Goal: Contribute content

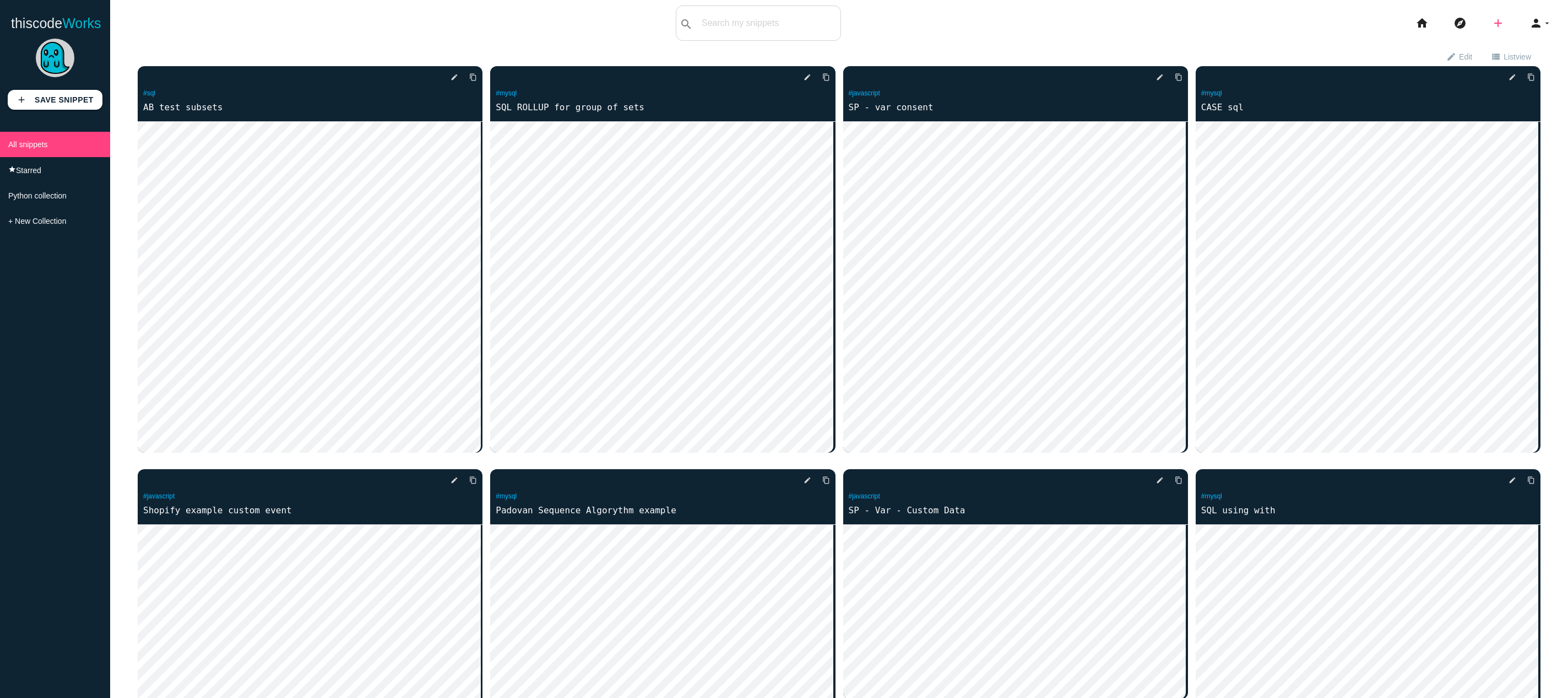
click at [1495, 24] on icon "add" at bounding box center [1498, 23] width 13 height 35
click at [1493, 23] on icon "code" at bounding box center [1499, 19] width 13 height 12
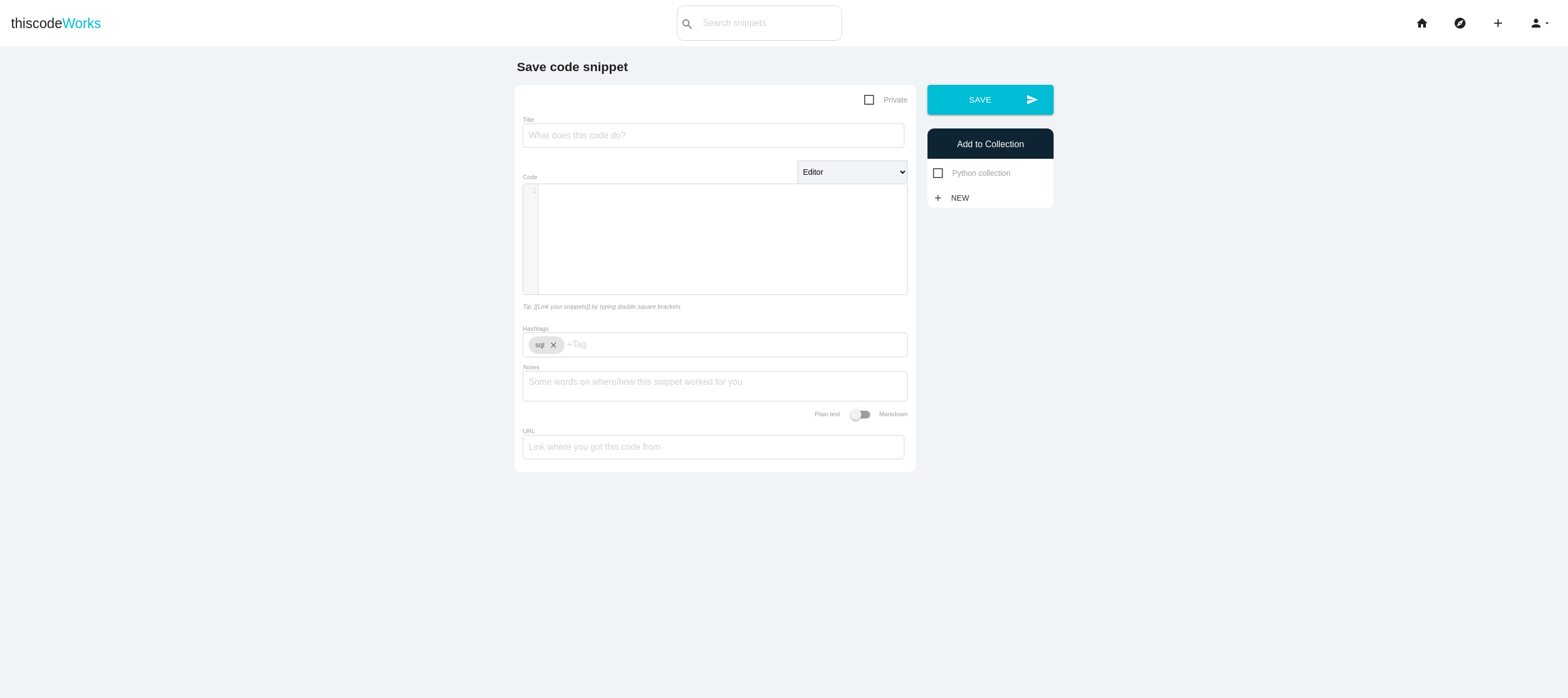
scroll to position [3, 0]
click at [707, 199] on div "​ x 1 ​" at bounding box center [723, 247] width 400 height 127
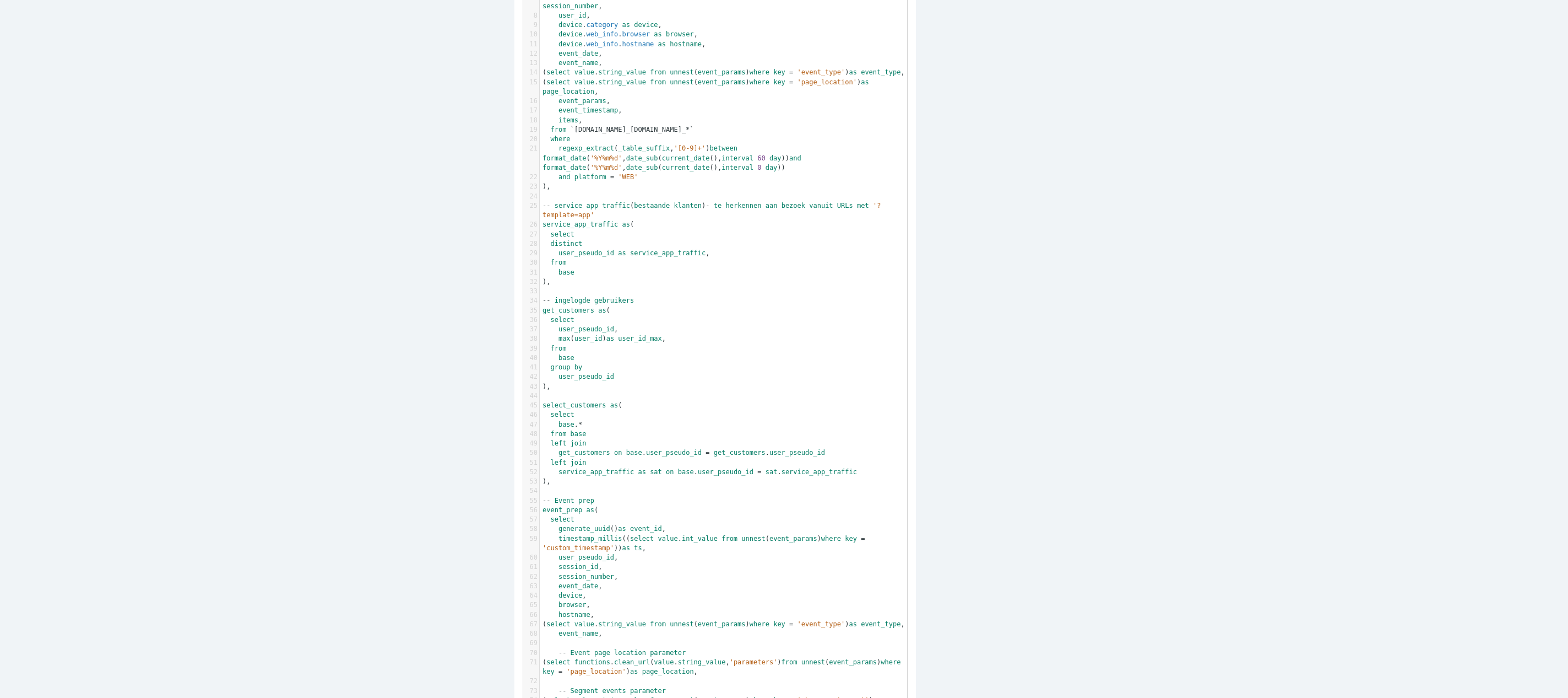
scroll to position [0, 0]
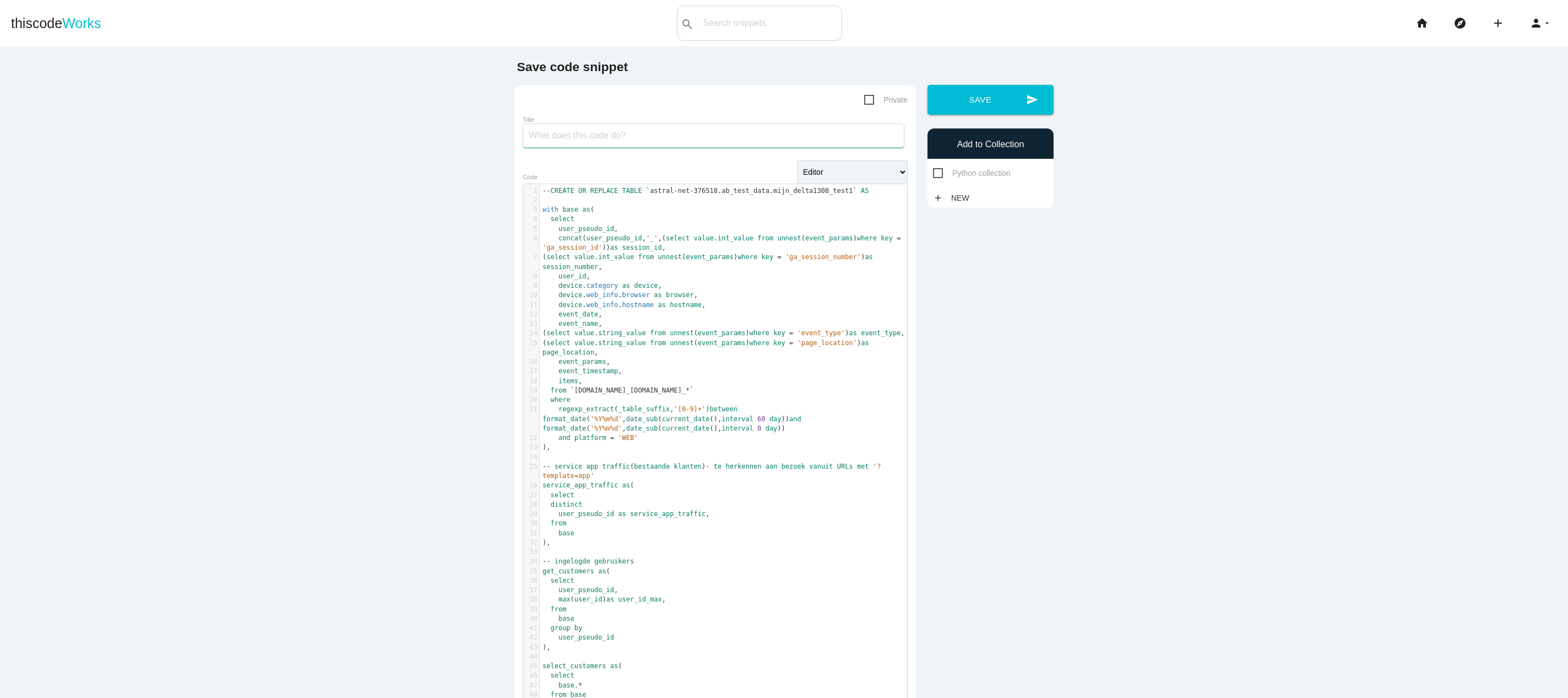
click at [671, 129] on input "Title" at bounding box center [713, 136] width 381 height 24
type input "DELTA temp code4"
click at [868, 99] on span "Private" at bounding box center [886, 100] width 44 height 14
click at [868, 99] on input "Private" at bounding box center [868, 97] width 7 height 7
checkbox input "true"
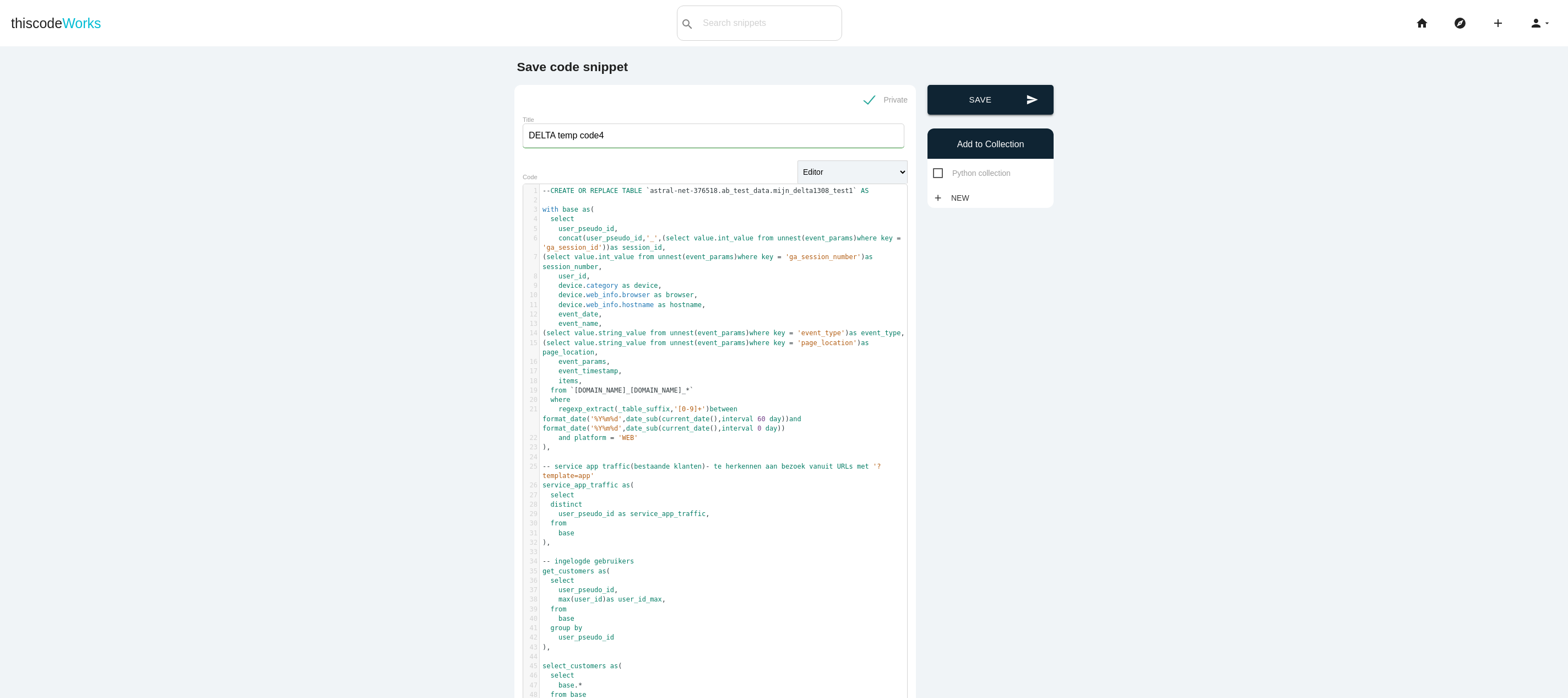
click at [1011, 99] on button "send Save" at bounding box center [991, 99] width 126 height 30
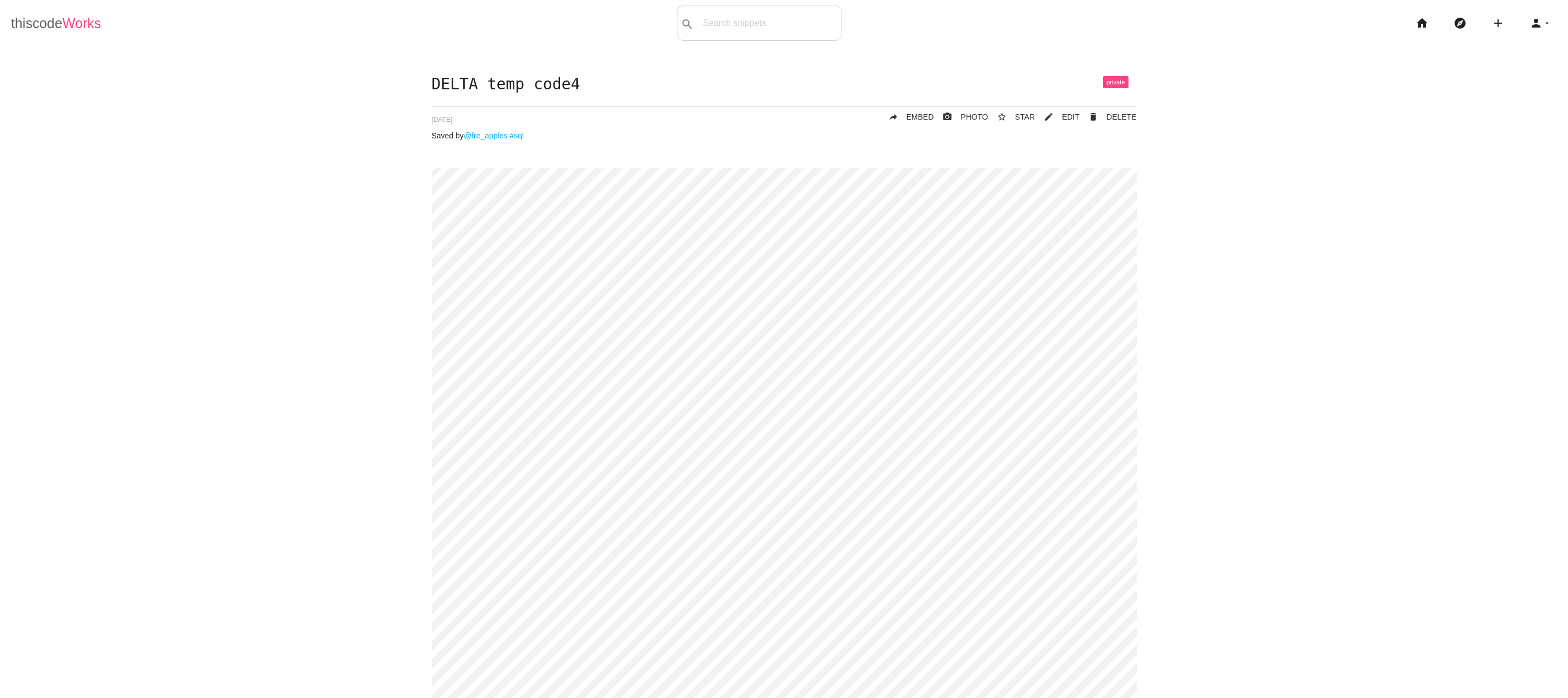
click at [76, 17] on span "Works" at bounding box center [81, 23] width 38 height 15
